Goal: Information Seeking & Learning: Learn about a topic

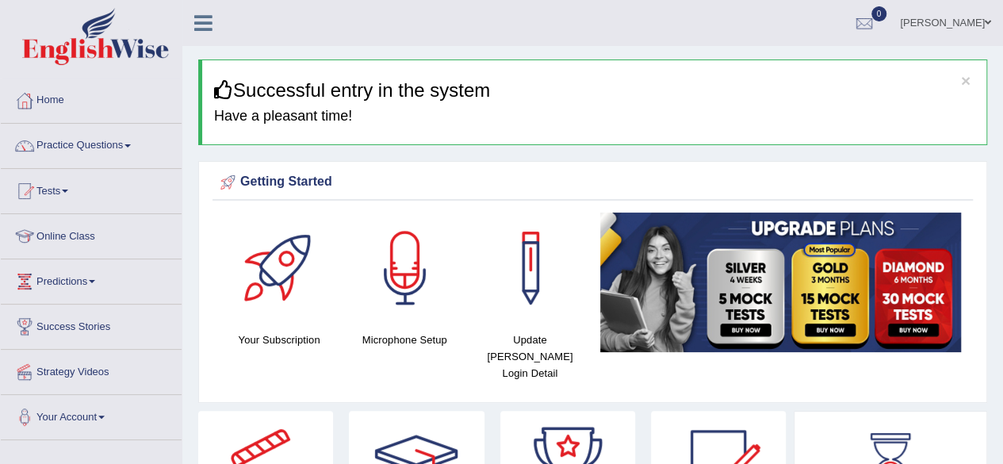
click at [135, 140] on link "Practice Questions" at bounding box center [91, 144] width 181 height 40
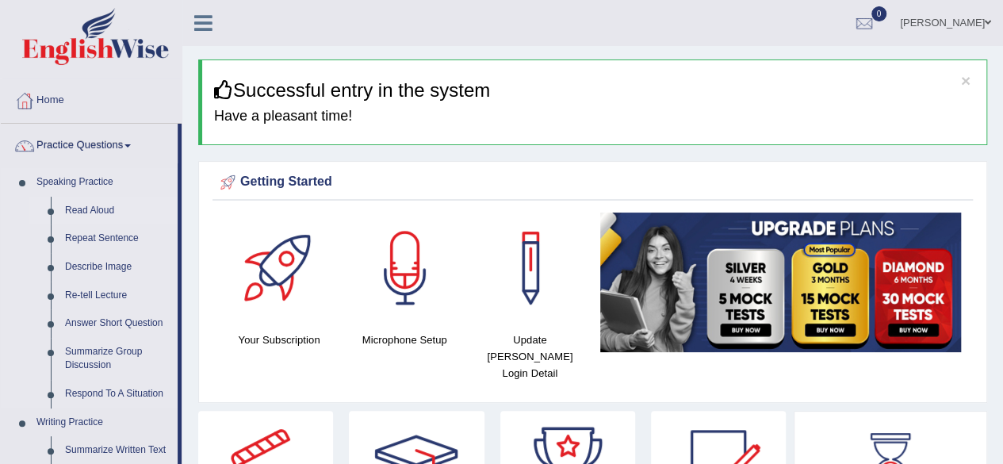
click at [118, 210] on link "Read Aloud" at bounding box center [118, 211] width 120 height 29
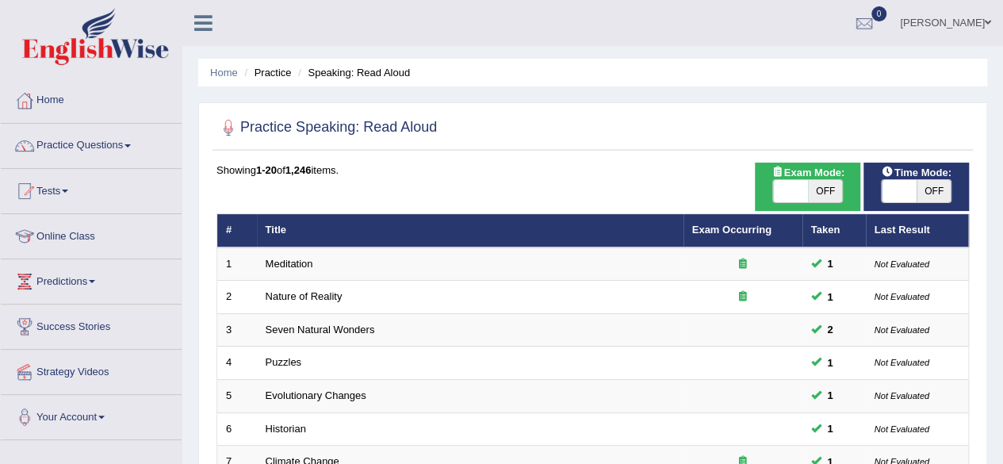
click at [934, 196] on span "OFF" at bounding box center [934, 191] width 35 height 22
checkbox input "true"
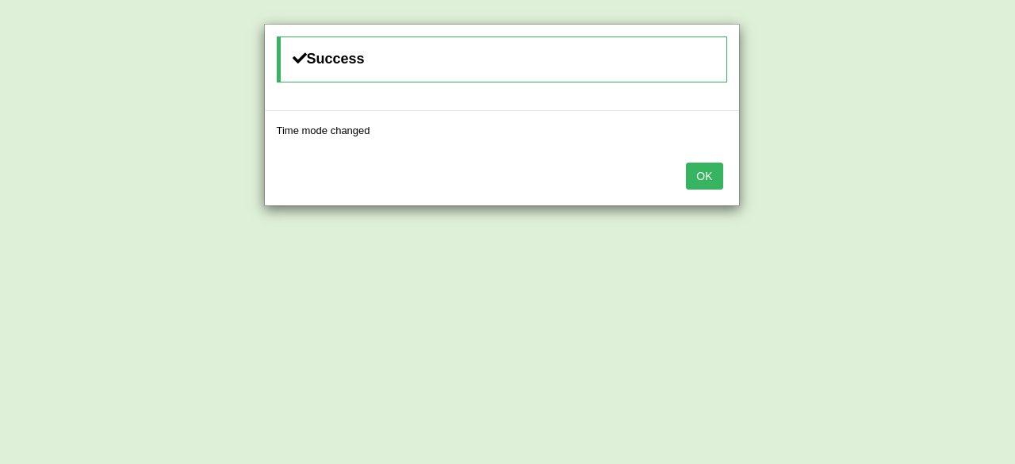
click at [710, 176] on button "OK" at bounding box center [704, 176] width 36 height 27
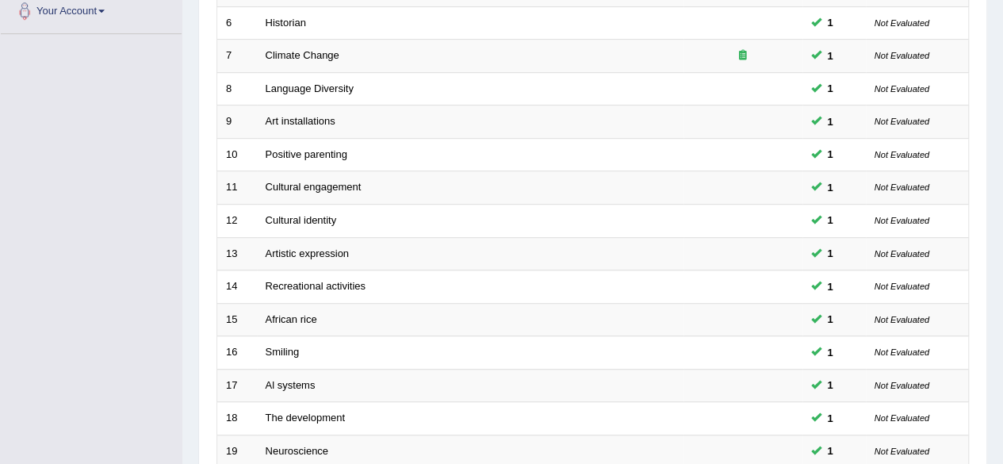
scroll to position [578, 0]
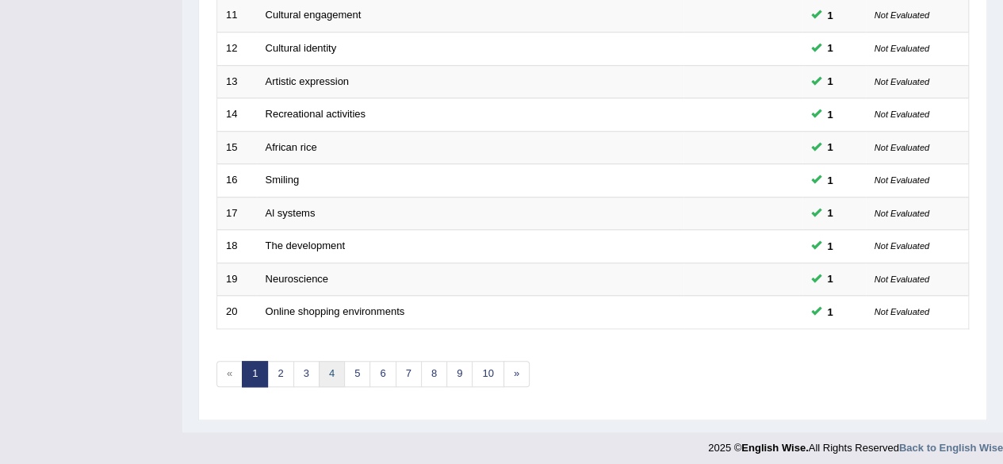
click at [334, 367] on link "4" at bounding box center [332, 374] width 26 height 26
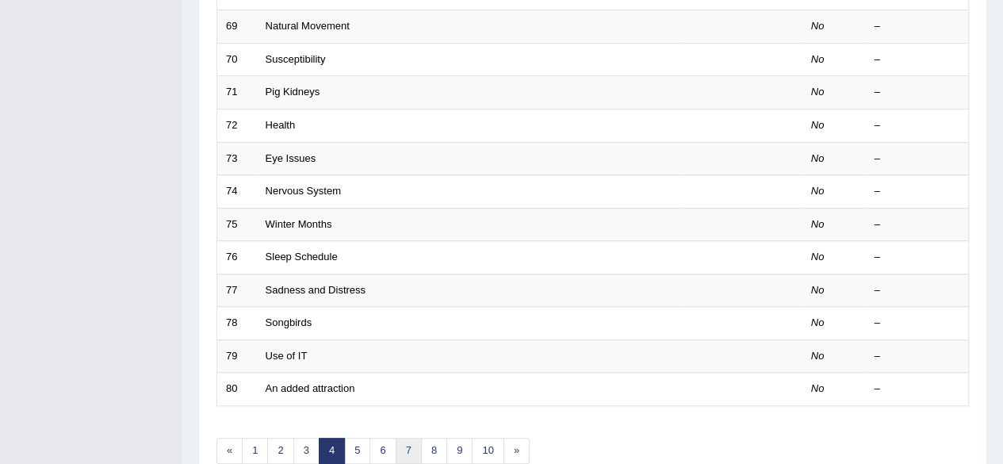
scroll to position [578, 0]
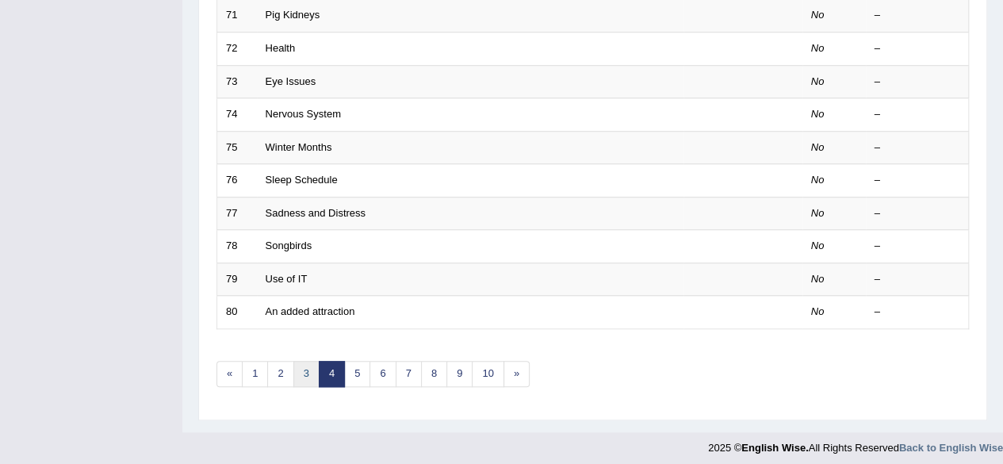
click at [294, 362] on link "3" at bounding box center [307, 374] width 26 height 26
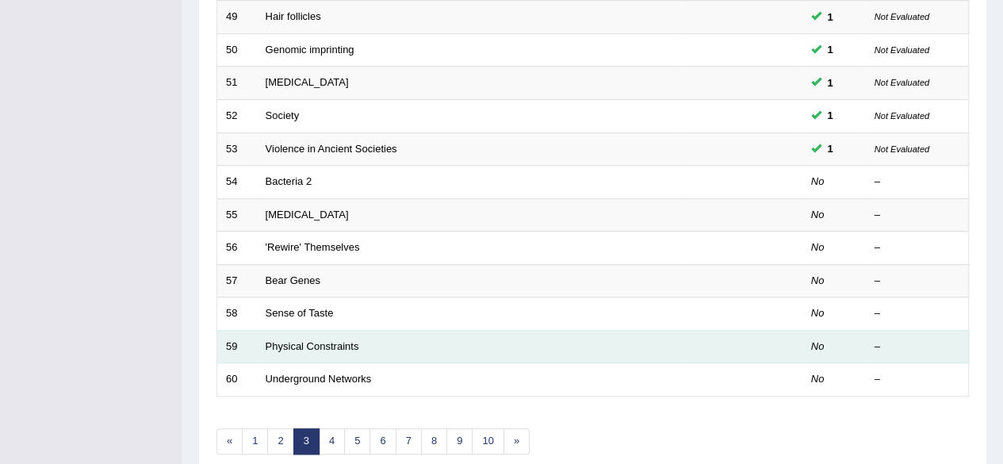
scroll to position [476, 0]
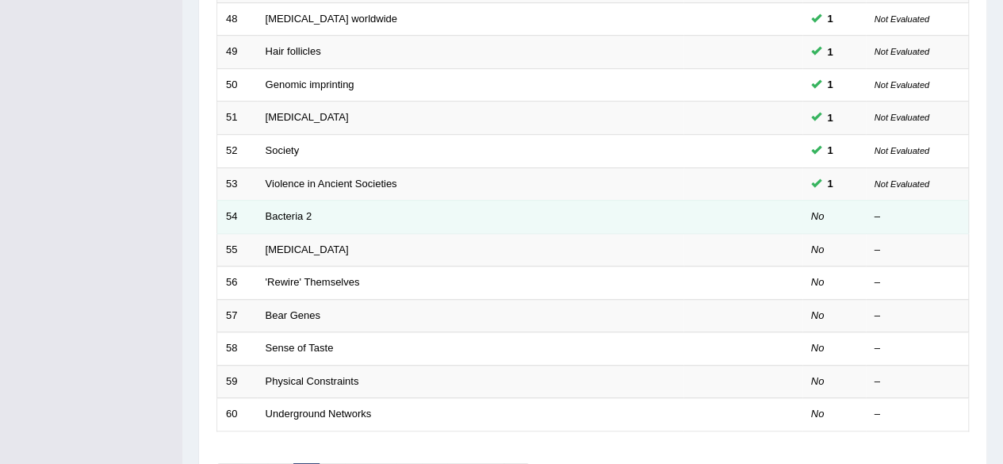
click at [290, 221] on td "Bacteria 2" at bounding box center [470, 217] width 427 height 33
click at [297, 204] on td "Bacteria 2" at bounding box center [470, 217] width 427 height 33
click at [340, 221] on td "Bacteria 2" at bounding box center [470, 217] width 427 height 33
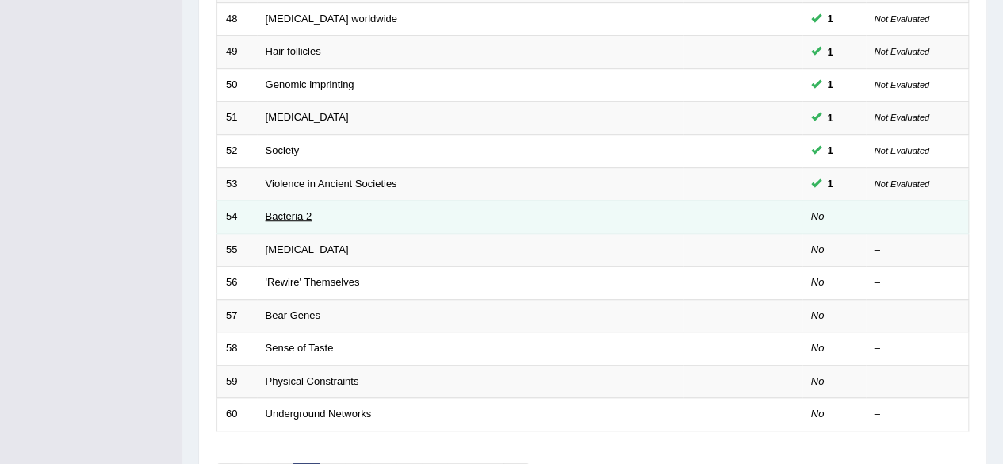
click at [295, 212] on link "Bacteria 2" at bounding box center [289, 216] width 47 height 12
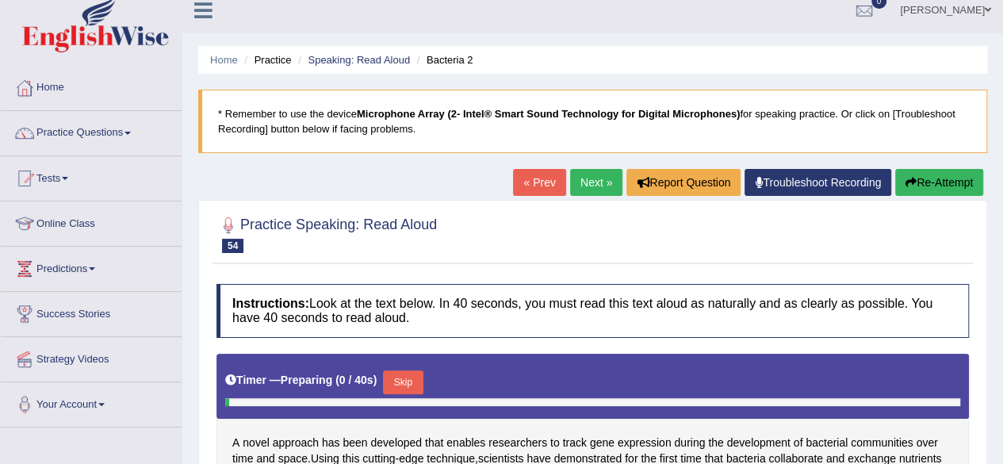
scroll to position [238, 0]
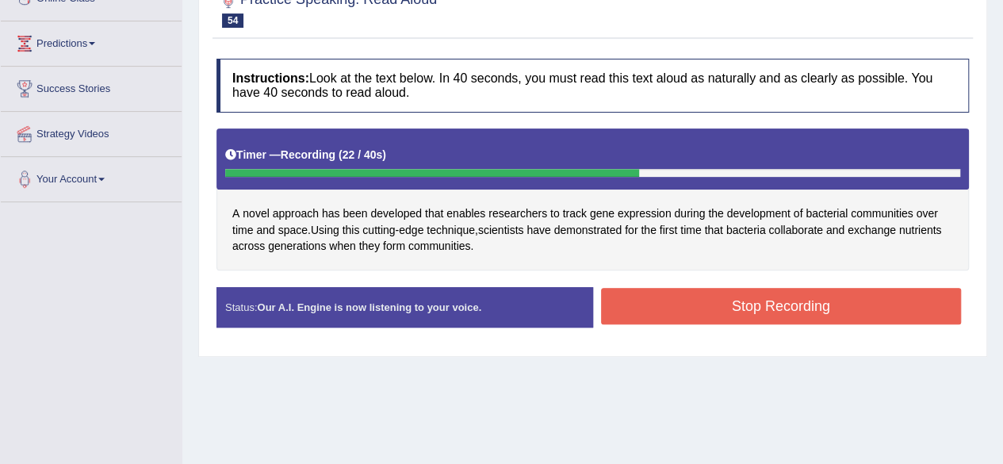
click at [765, 294] on button "Stop Recording" at bounding box center [781, 306] width 361 height 36
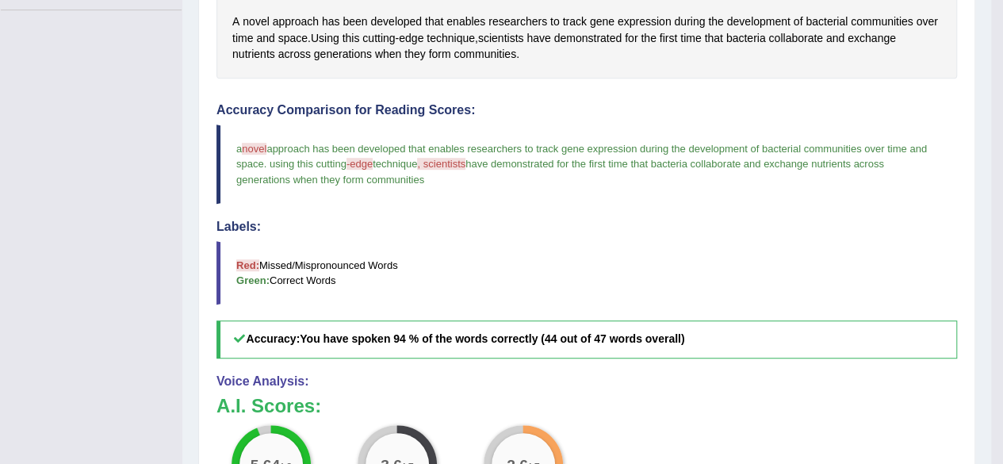
scroll to position [317, 0]
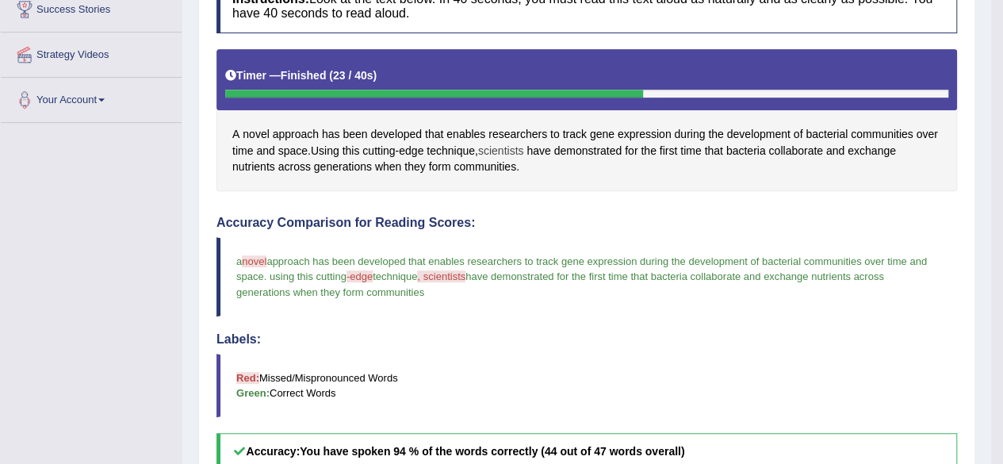
click at [514, 148] on span "scientists" at bounding box center [501, 151] width 46 height 17
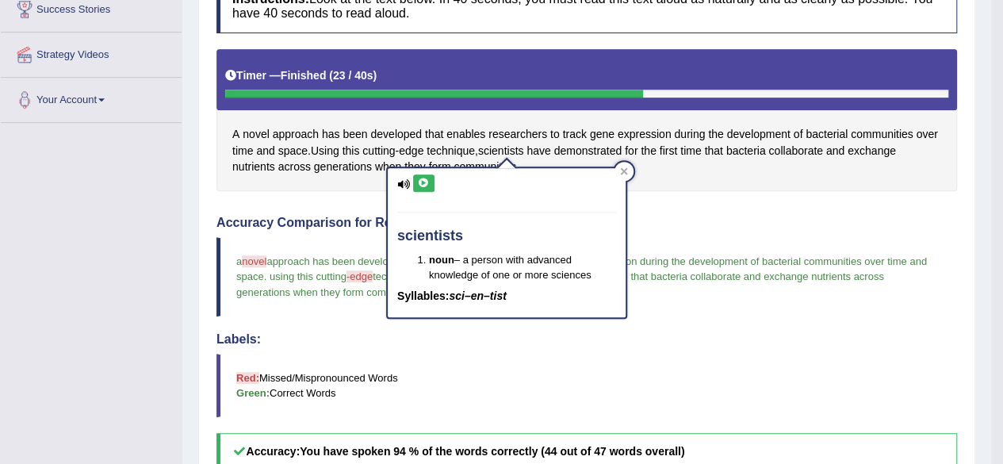
click at [422, 182] on icon at bounding box center [424, 183] width 12 height 10
click at [422, 183] on icon at bounding box center [424, 183] width 12 height 10
click at [429, 175] on button at bounding box center [423, 183] width 21 height 17
click at [425, 175] on button at bounding box center [423, 183] width 21 height 17
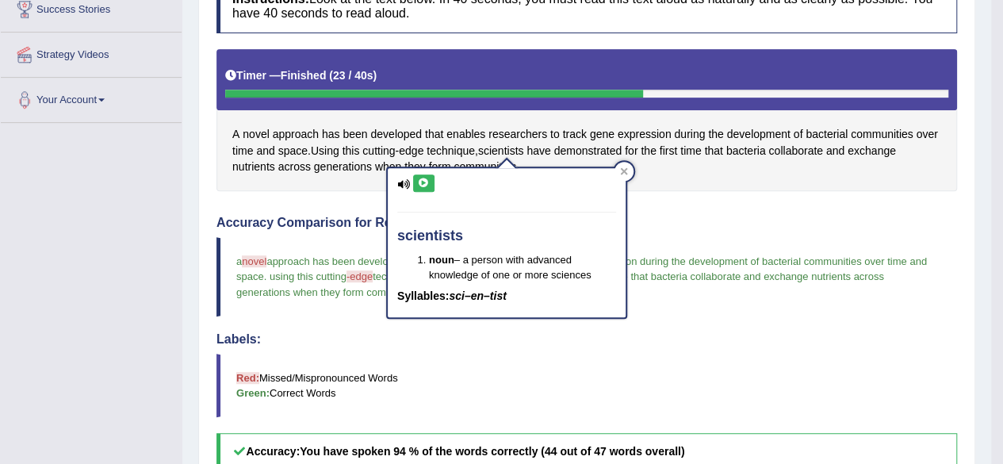
click at [425, 175] on button at bounding box center [423, 183] width 21 height 17
click at [426, 180] on icon at bounding box center [424, 183] width 12 height 10
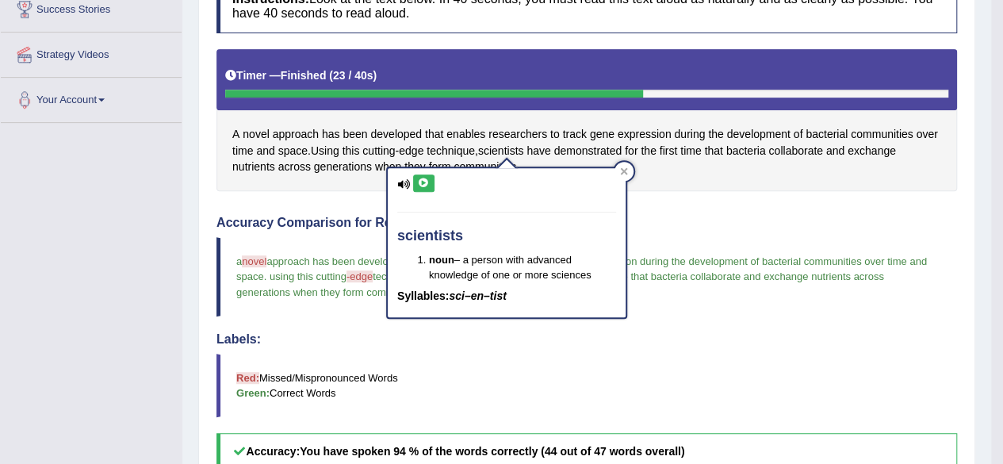
click at [426, 180] on icon at bounding box center [424, 183] width 12 height 10
click at [426, 176] on button at bounding box center [423, 183] width 21 height 17
click at [427, 180] on icon at bounding box center [424, 183] width 12 height 10
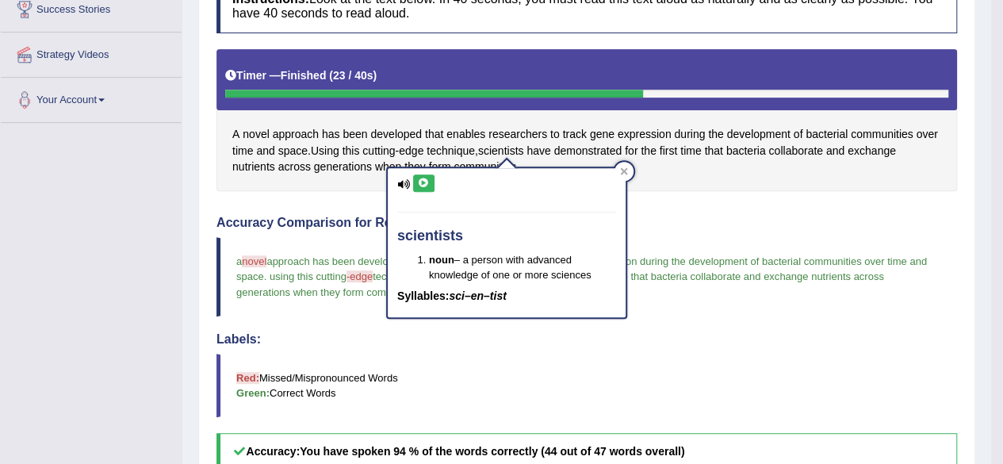
click at [427, 180] on icon at bounding box center [424, 183] width 12 height 10
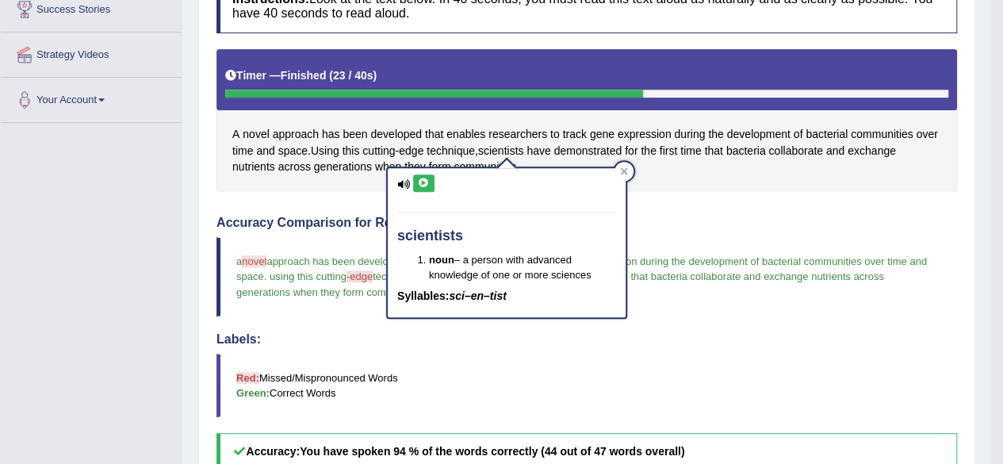
click at [427, 180] on icon at bounding box center [424, 183] width 12 height 10
click at [426, 180] on icon at bounding box center [424, 183] width 12 height 10
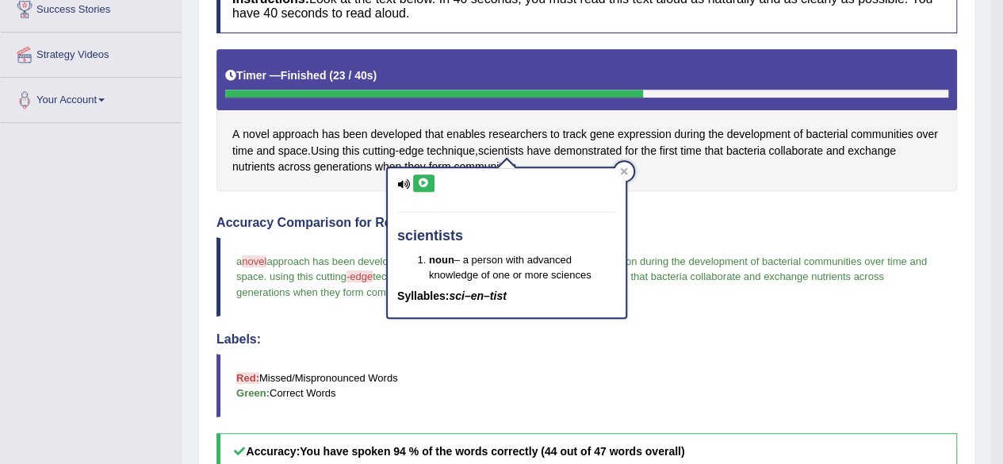
click at [426, 180] on icon at bounding box center [424, 183] width 12 height 10
click at [425, 180] on icon at bounding box center [424, 183] width 12 height 10
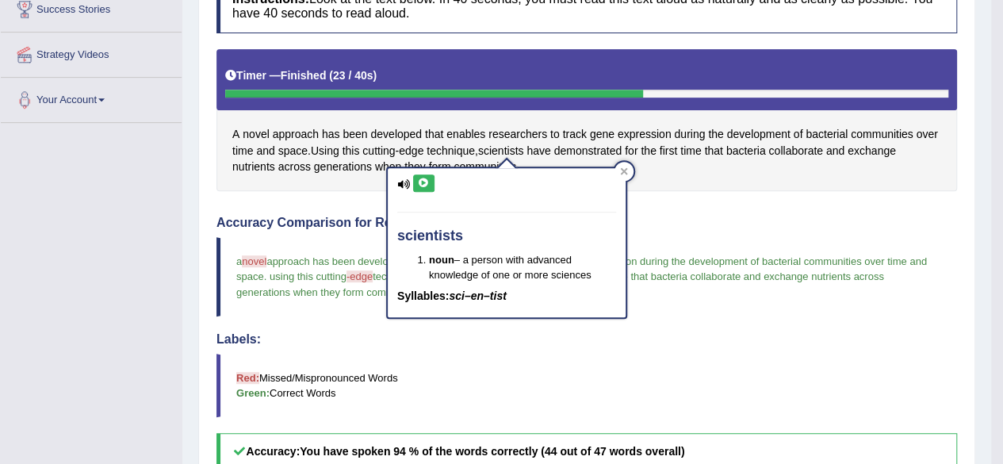
click at [425, 180] on icon at bounding box center [424, 183] width 12 height 10
click at [424, 180] on icon at bounding box center [424, 183] width 12 height 10
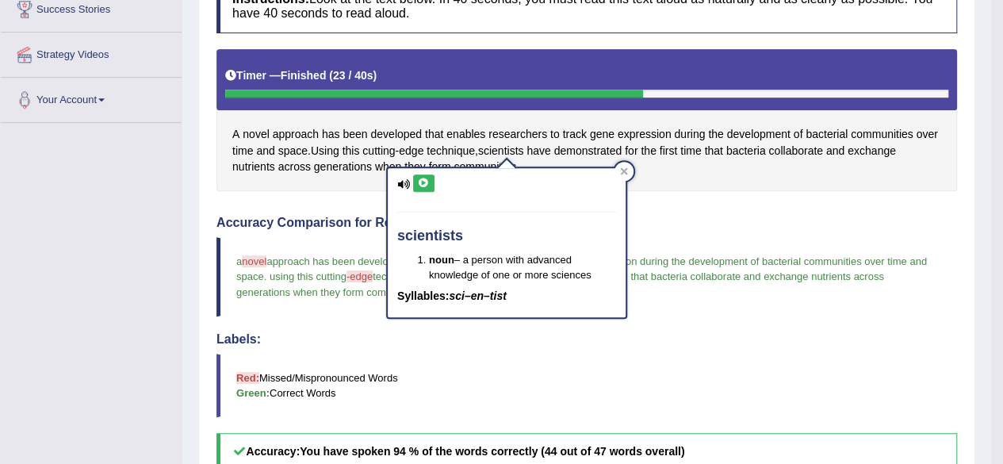
click at [424, 180] on icon at bounding box center [424, 183] width 12 height 10
click at [621, 171] on icon at bounding box center [624, 171] width 8 height 8
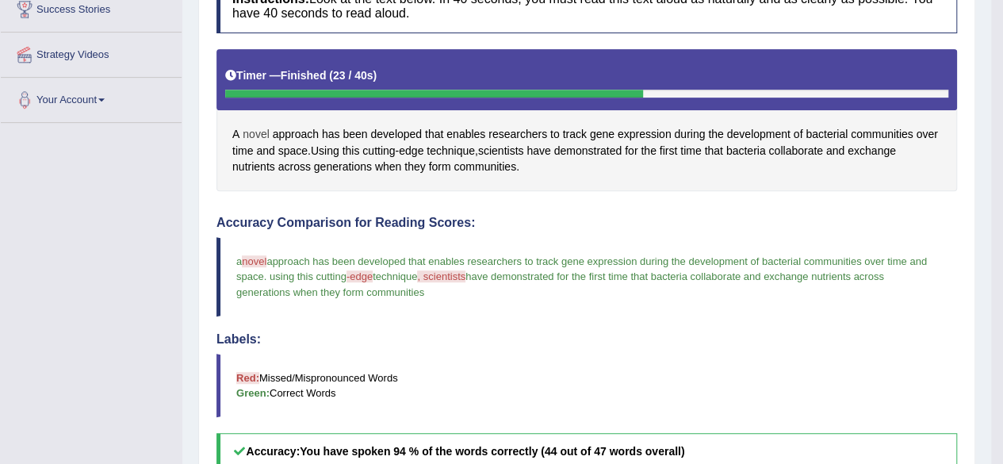
click at [254, 130] on span "novel" at bounding box center [256, 134] width 26 height 17
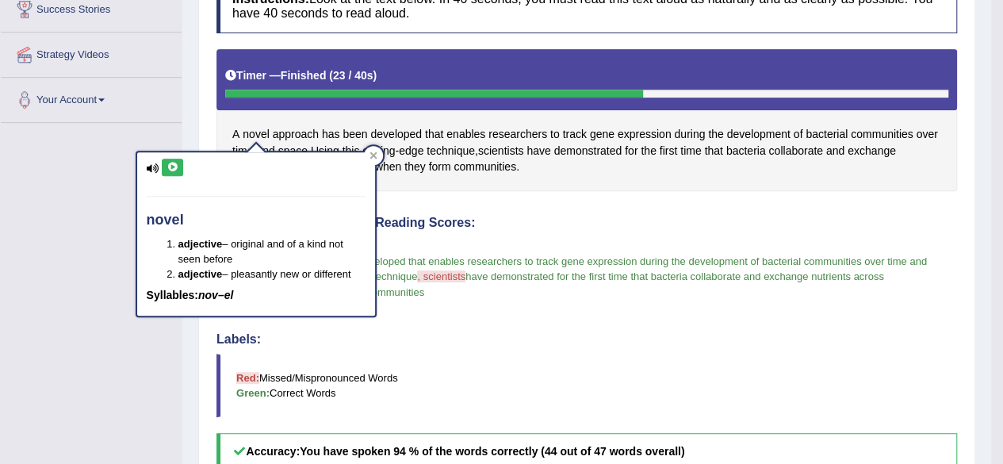
click at [170, 167] on icon at bounding box center [173, 168] width 12 height 10
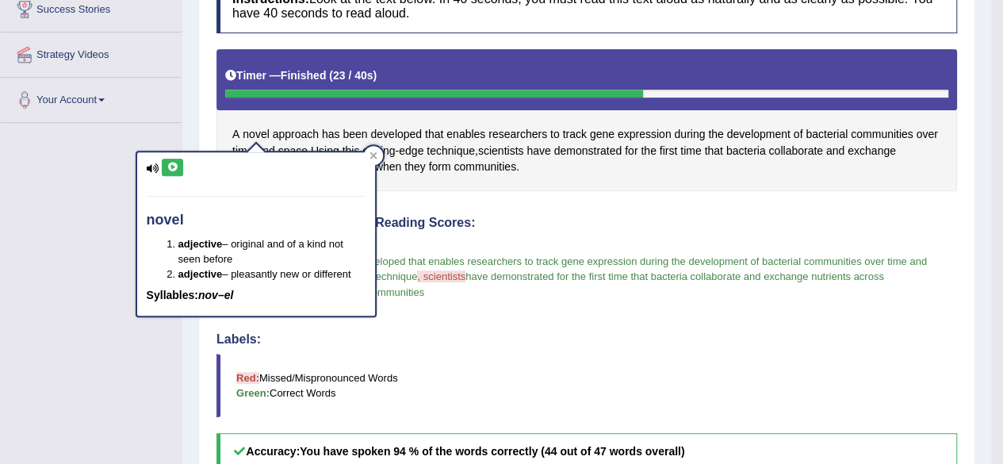
click at [170, 167] on icon at bounding box center [173, 168] width 12 height 10
click at [175, 163] on icon at bounding box center [173, 168] width 12 height 10
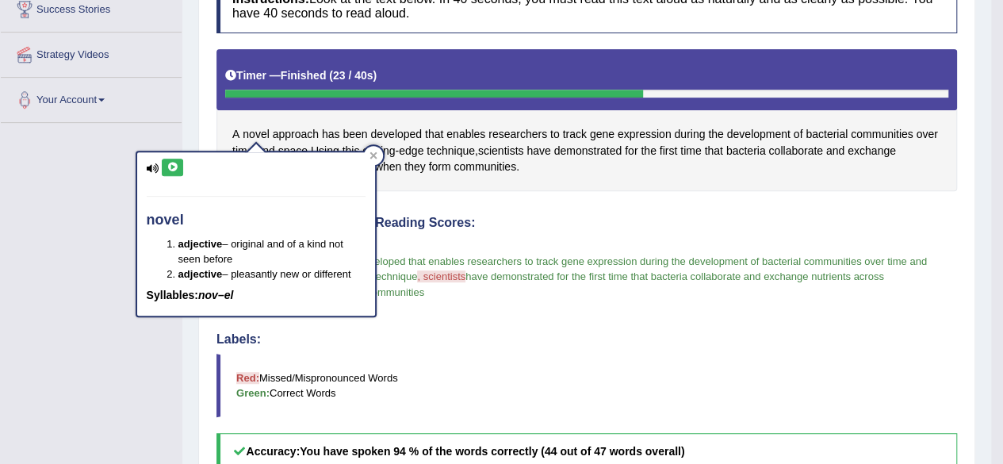
click at [175, 163] on icon at bounding box center [173, 168] width 12 height 10
click at [175, 159] on button at bounding box center [172, 167] width 21 height 17
click at [174, 163] on icon at bounding box center [173, 168] width 12 height 10
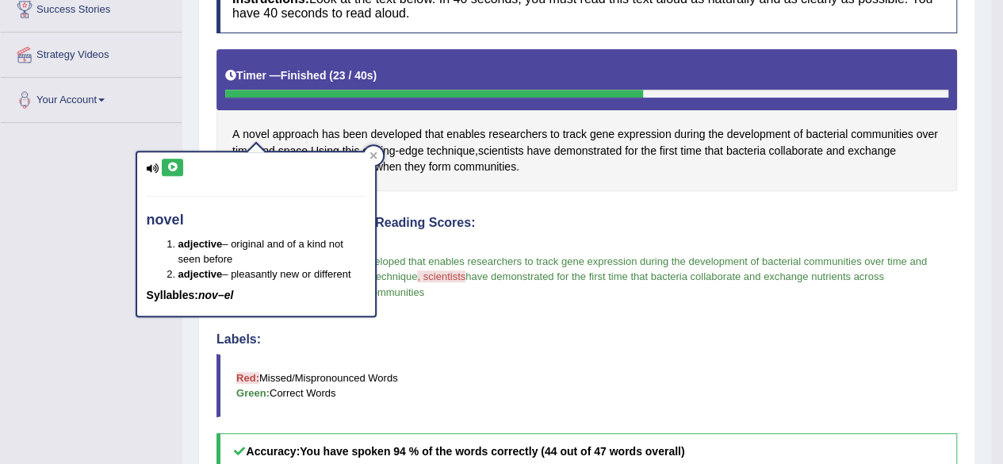
click at [174, 163] on icon at bounding box center [173, 168] width 12 height 10
click at [173, 159] on button at bounding box center [172, 167] width 21 height 17
click at [175, 167] on icon at bounding box center [173, 168] width 12 height 10
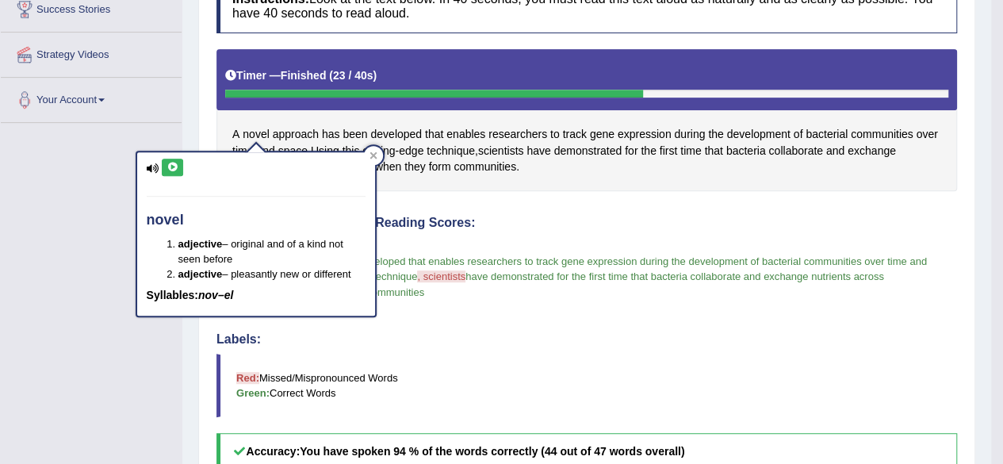
click at [175, 167] on icon at bounding box center [173, 168] width 12 height 10
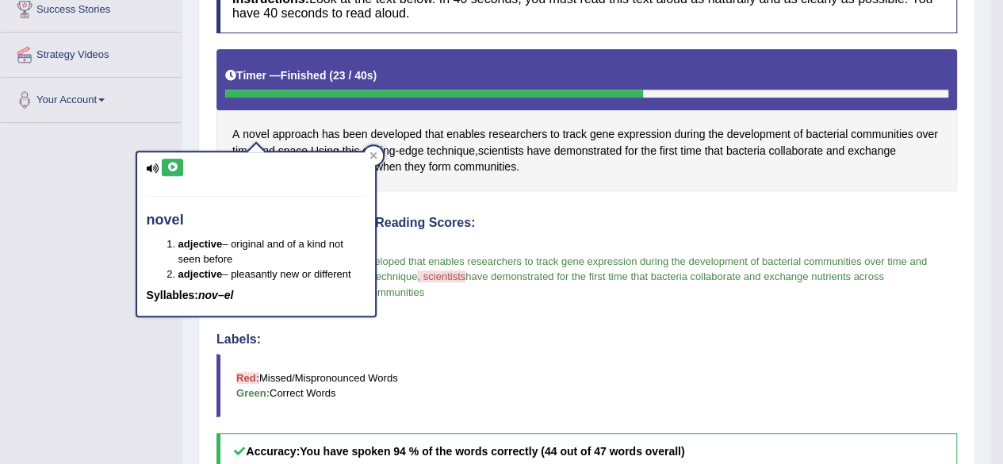
click at [175, 167] on icon at bounding box center [173, 168] width 12 height 10
click at [176, 171] on icon at bounding box center [173, 168] width 12 height 10
click at [174, 164] on icon at bounding box center [173, 168] width 12 height 10
click at [173, 164] on icon at bounding box center [173, 168] width 12 height 10
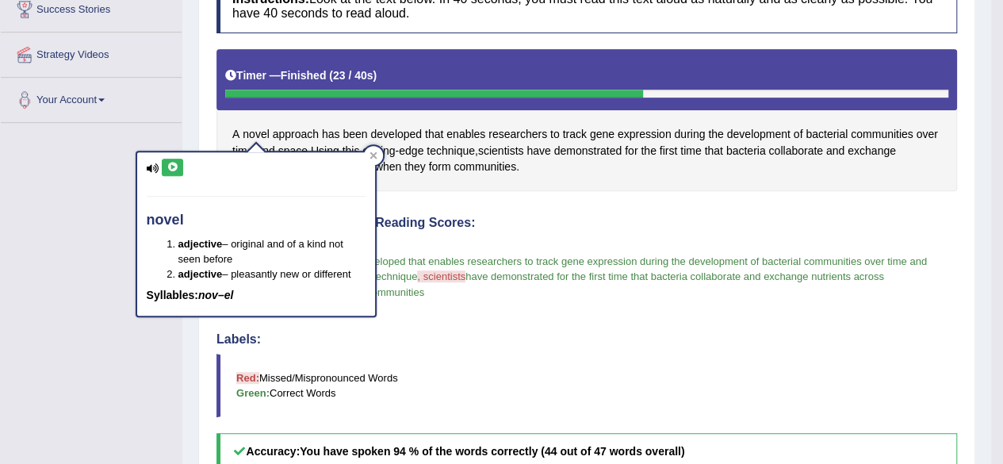
click at [173, 164] on icon at bounding box center [173, 168] width 12 height 10
click at [60, 377] on div "Toggle navigation Home Practice Questions Speaking Practice Read Aloud Repeat S…" at bounding box center [496, 251] width 992 height 1137
